Goal: Transaction & Acquisition: Purchase product/service

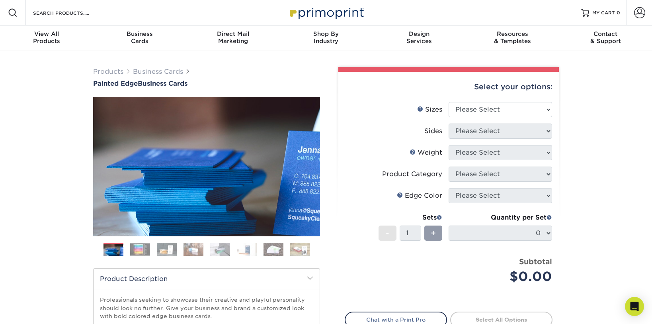
click at [138, 252] on img at bounding box center [140, 249] width 20 height 12
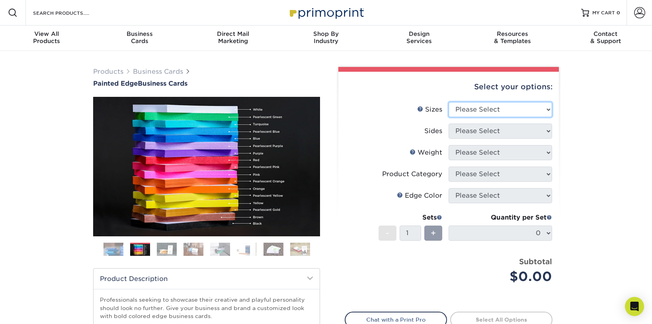
click at [481, 112] on select "Please Select 2" x 3.5" - Standard 2.125" x 3.375" - European 2.5" x 2.5" - Squ…" at bounding box center [501, 109] width 104 height 15
select select "2.00x3.50"
click at [449, 102] on select "Please Select 2" x 3.5" - Standard 2.125" x 3.375" - European 2.5" x 2.5" - Squ…" at bounding box center [501, 109] width 104 height 15
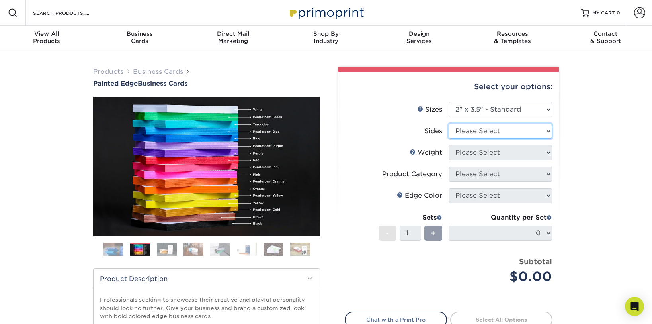
click at [482, 131] on select "Please Select Print Both Sides Print Front Only" at bounding box center [501, 130] width 104 height 15
select select "13abbda7-1d64-4f25-8bb2-c179b224825d"
click at [449, 123] on select "Please Select Print Both Sides Print Front Only" at bounding box center [501, 130] width 104 height 15
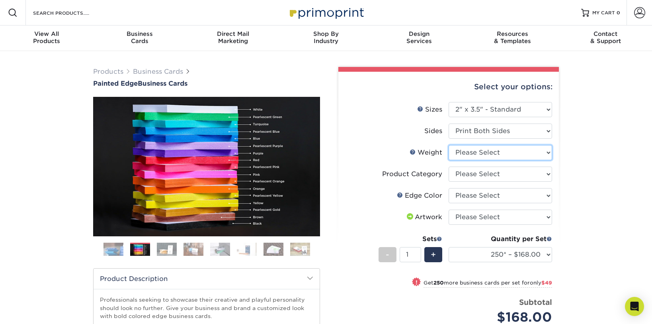
click at [478, 153] on select "Please Select 32PTUC" at bounding box center [501, 152] width 104 height 15
click at [461, 176] on select "Please Select Business Cards" at bounding box center [501, 173] width 104 height 15
select select "3b5148f1-0588-4f88-a218-97bcfdce65c1"
click at [449, 166] on select "Please Select Business Cards" at bounding box center [501, 173] width 104 height 15
click at [466, 155] on select "Please Select 32PTUC" at bounding box center [501, 152] width 104 height 15
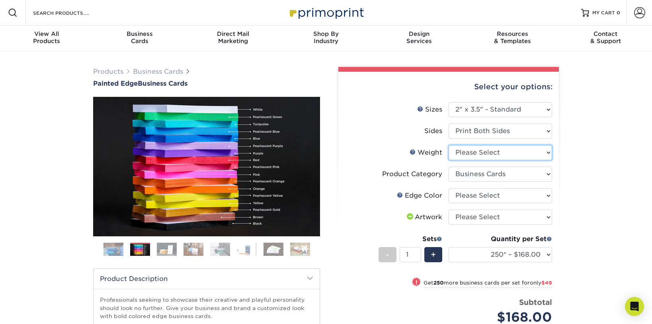
select select "32PTUC"
click at [449, 145] on select "Please Select 32PTUC" at bounding box center [501, 152] width 104 height 15
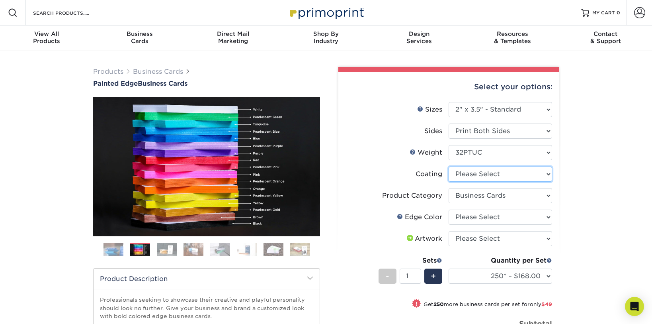
click at [495, 176] on select at bounding box center [501, 173] width 104 height 15
select select "3e7618de-abca-4bda-9f97-8b9129e913d8"
click at [449, 166] on select at bounding box center [501, 173] width 104 height 15
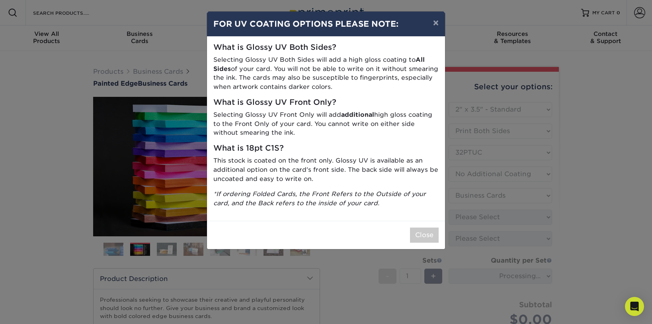
click at [486, 196] on div "× FOR UV COATING OPTIONS PLEASE NOTE: What is Glossy UV Both Sides? Selecting G…" at bounding box center [326, 162] width 652 height 324
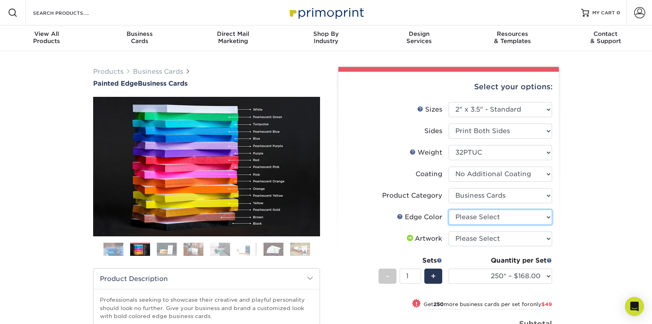
click at [487, 217] on select "Please Select Charcoal Black Brown Blue Pearlescent Blue Pearlescent Gold Pearl…" at bounding box center [501, 216] width 104 height 15
select select "e42633f1-b123-4179-bb8a-cf3a693d9207"
click at [449, 209] on select "Please Select Charcoal Black Brown Blue Pearlescent Blue Pearlescent Gold Pearl…" at bounding box center [501, 216] width 104 height 15
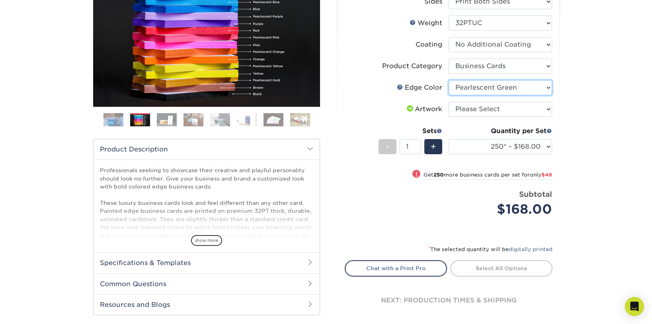
scroll to position [194, 0]
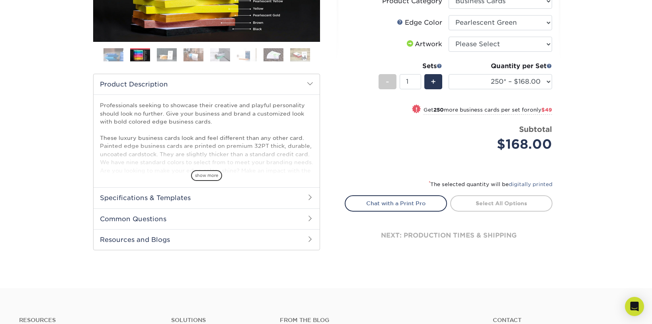
click at [160, 202] on h2 "Specifications & Templates" at bounding box center [207, 197] width 226 height 21
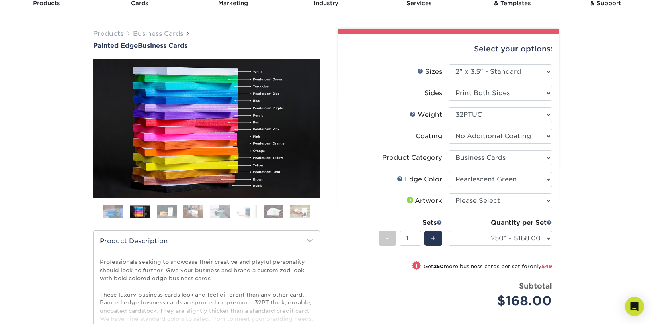
scroll to position [37, 0]
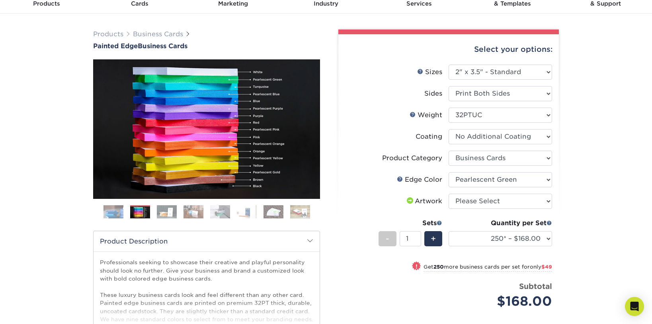
click at [161, 215] on img at bounding box center [167, 212] width 20 height 14
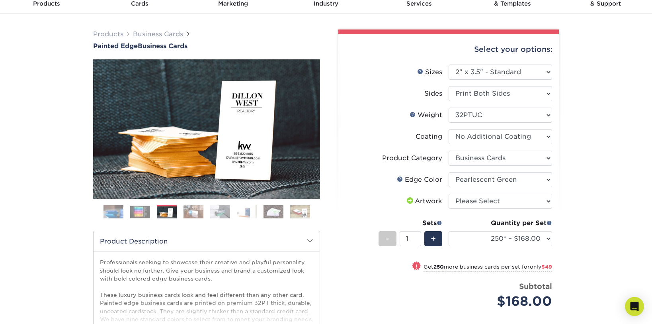
click at [185, 213] on img at bounding box center [194, 212] width 20 height 14
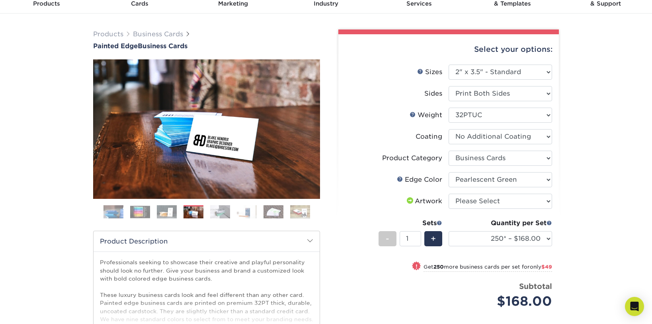
click at [165, 213] on img at bounding box center [167, 212] width 20 height 14
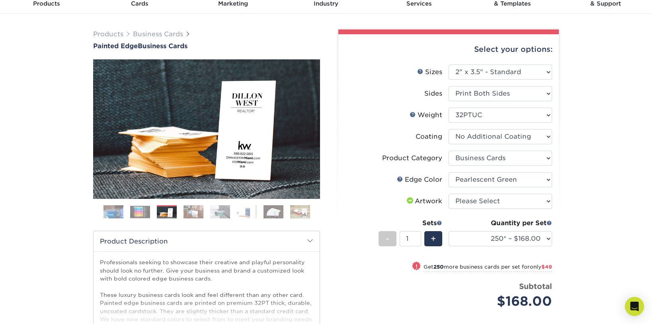
click at [193, 214] on img at bounding box center [194, 212] width 20 height 14
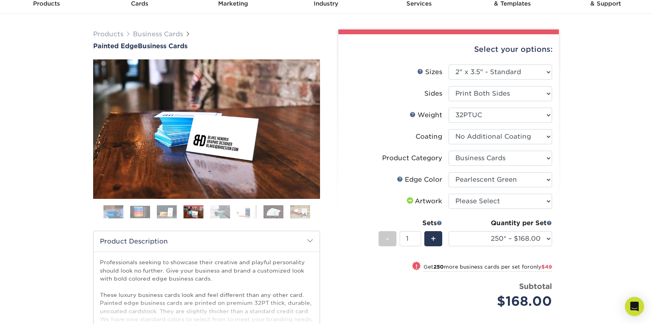
click at [222, 215] on img at bounding box center [220, 212] width 20 height 14
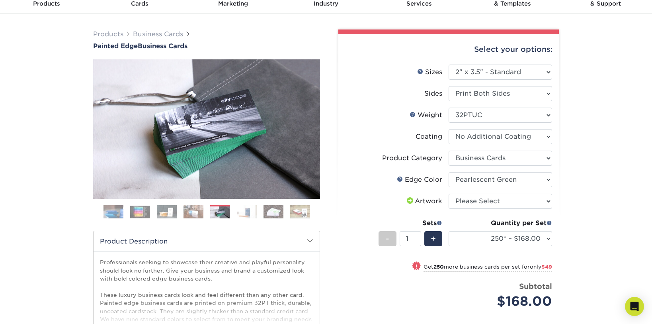
click at [245, 215] on img at bounding box center [247, 212] width 20 height 14
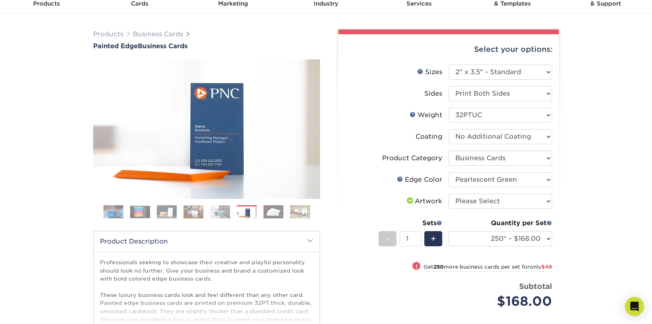
click at [268, 213] on img at bounding box center [274, 212] width 20 height 14
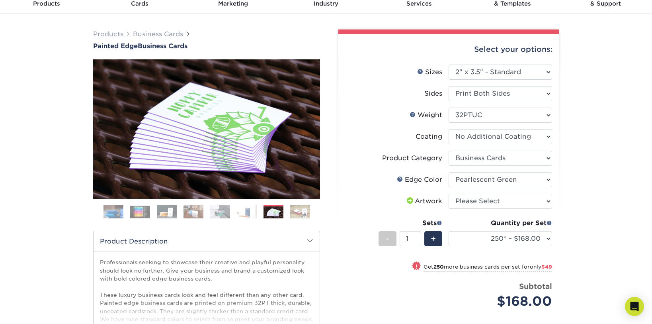
click at [249, 212] on img at bounding box center [247, 212] width 20 height 14
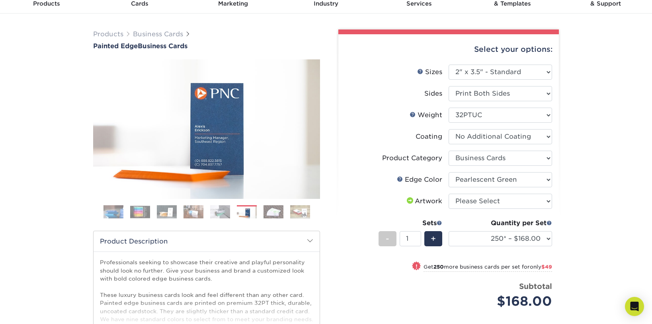
click at [268, 212] on img at bounding box center [274, 212] width 20 height 14
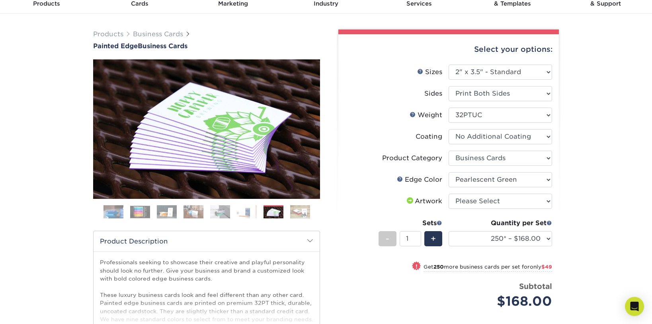
click at [296, 212] on img at bounding box center [300, 212] width 20 height 14
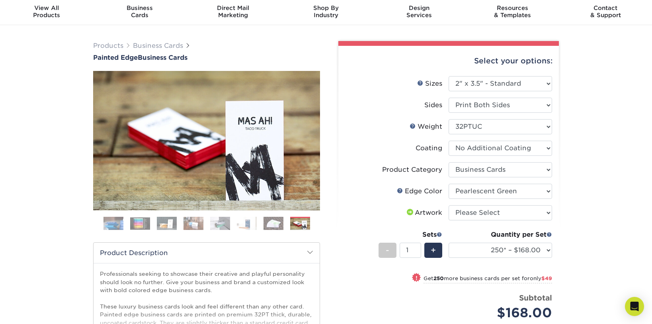
scroll to position [0, 0]
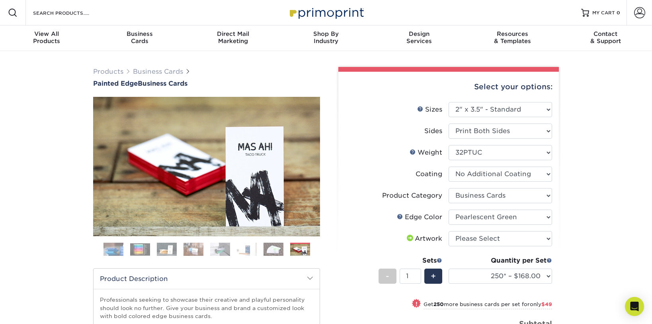
click at [142, 252] on img at bounding box center [140, 249] width 20 height 12
